Goal: Information Seeking & Learning: Compare options

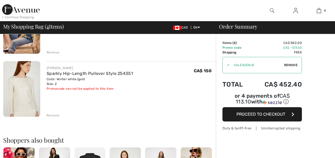
scroll to position [212, 0]
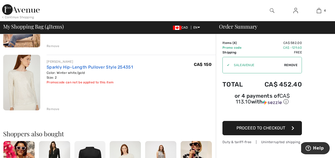
click at [123, 67] on link "Sparkly Hip-Length Pullover Style 254351" at bounding box center [90, 67] width 86 height 5
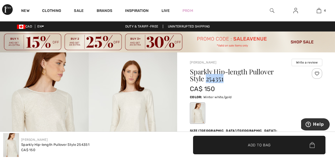
drag, startPoint x: 222, startPoint y: 79, endPoint x: 207, endPoint y: 80, distance: 14.9
click at [207, 80] on h1 "Sparkly Hip-length Pullover Style 254351" at bounding box center [245, 75] width 110 height 14
copy h1 "254351"
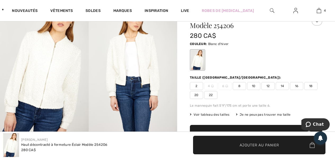
scroll to position [53, 0]
click at [147, 54] on img at bounding box center [133, 65] width 89 height 133
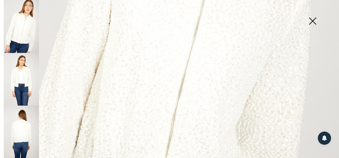
scroll to position [185, 0]
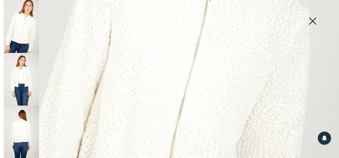
click at [25, 78] on img at bounding box center [21, 79] width 35 height 53
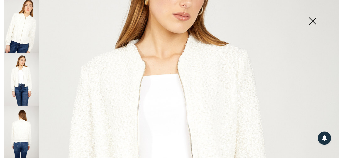
scroll to position [79, 0]
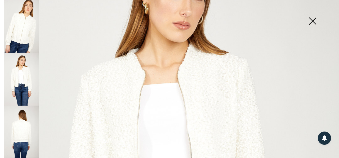
click at [314, 21] on img at bounding box center [312, 21] width 26 height 27
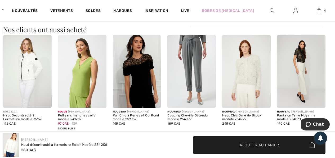
scroll to position [344, 0]
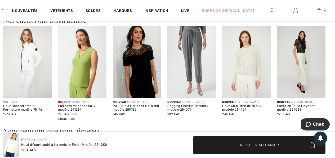
click at [247, 63] on img at bounding box center [246, 62] width 48 height 72
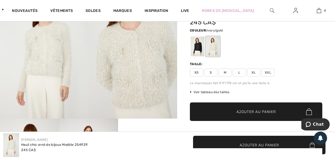
scroll to position [79, 0]
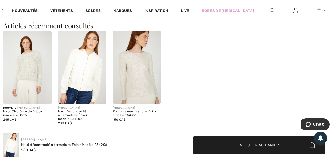
scroll to position [563, 0]
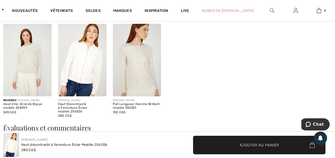
click at [139, 56] on img at bounding box center [137, 60] width 48 height 72
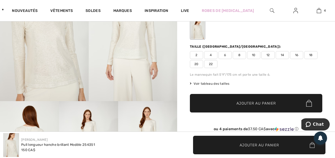
scroll to position [79, 0]
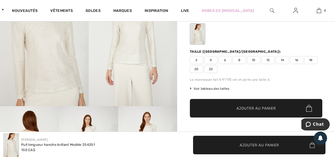
click at [137, 69] on img at bounding box center [133, 39] width 89 height 133
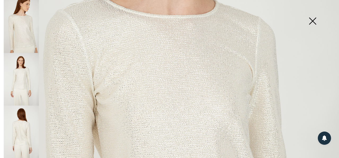
scroll to position [132, 0]
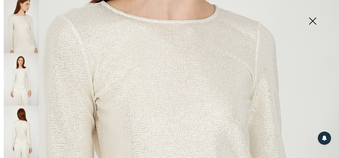
click at [312, 21] on img at bounding box center [312, 21] width 26 height 27
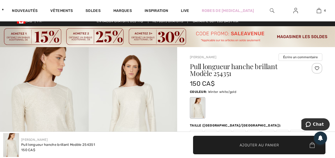
scroll to position [0, 0]
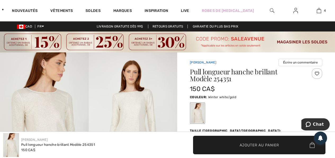
click at [201, 62] on link "[PERSON_NAME]" at bounding box center [203, 63] width 26 height 4
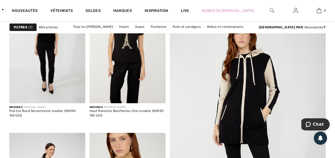
scroll to position [79, 0]
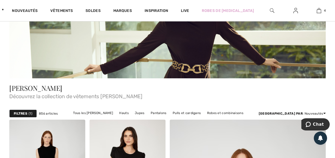
click at [270, 12] on img at bounding box center [272, 10] width 4 height 6
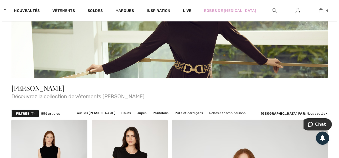
scroll to position [80, 0]
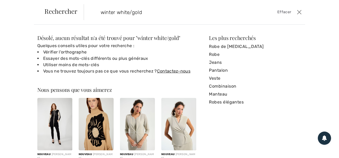
click at [131, 12] on input "winter white/gold" at bounding box center [171, 12] width 149 height 16
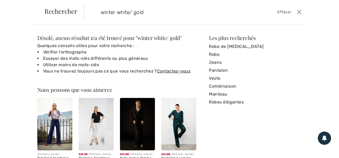
drag, startPoint x: 130, startPoint y: 12, endPoint x: 167, endPoint y: 13, distance: 37.6
click at [167, 13] on input "winter white/ gold" at bounding box center [171, 12] width 149 height 16
type input "winter white"
click at [134, 12] on input "winter white" at bounding box center [171, 12] width 149 height 16
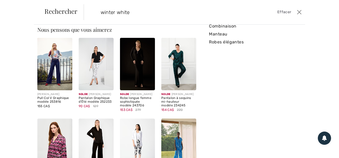
scroll to position [0, 0]
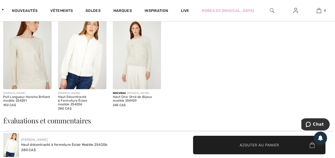
click at [96, 48] on img at bounding box center [82, 53] width 48 height 72
